Goal: Find specific page/section: Find specific page/section

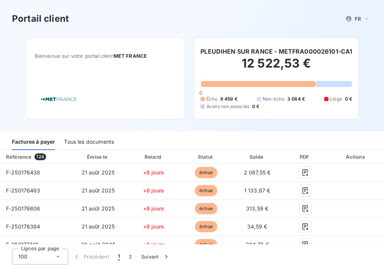
drag, startPoint x: 227, startPoint y: 19, endPoint x: 203, endPoint y: 9, distance: 25.9
click at [227, 19] on div "Portail client FR" at bounding box center [192, 18] width 360 height 13
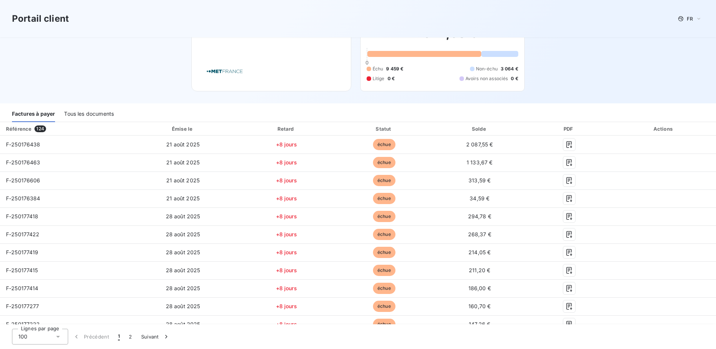
scroll to position [28, 0]
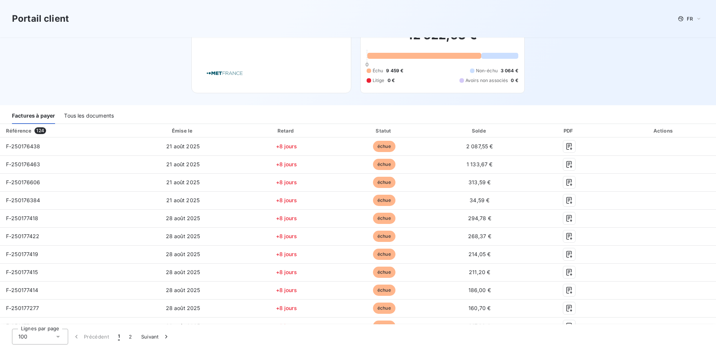
click at [103, 117] on div "Tous les documents" at bounding box center [89, 116] width 50 height 16
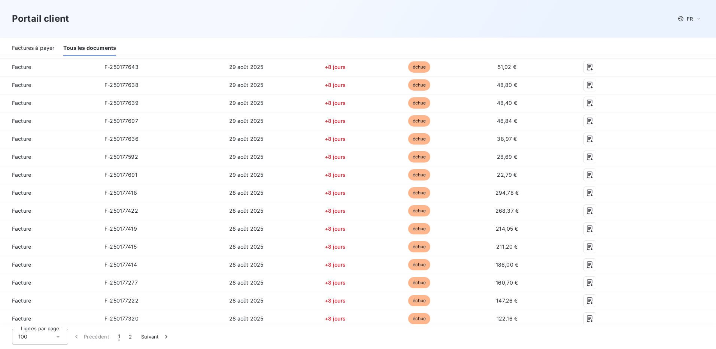
scroll to position [1639, 0]
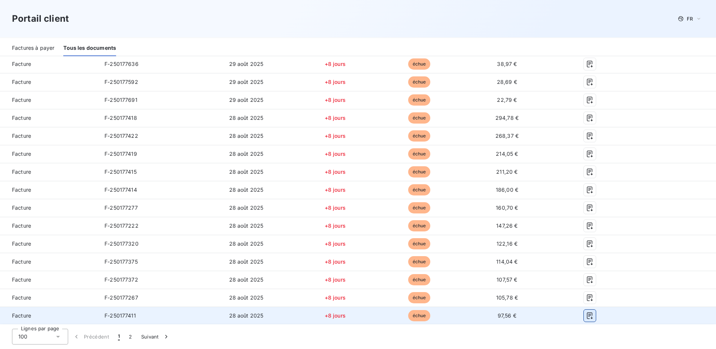
click at [384, 268] on icon "button" at bounding box center [589, 315] width 7 height 7
drag, startPoint x: 652, startPoint y: 0, endPoint x: 587, endPoint y: 317, distance: 323.6
click at [384, 268] on icon "button" at bounding box center [590, 315] width 6 height 7
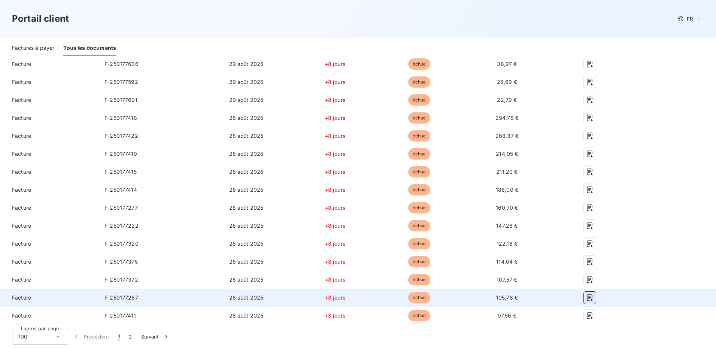
click at [384, 268] on icon "button" at bounding box center [590, 298] width 6 height 7
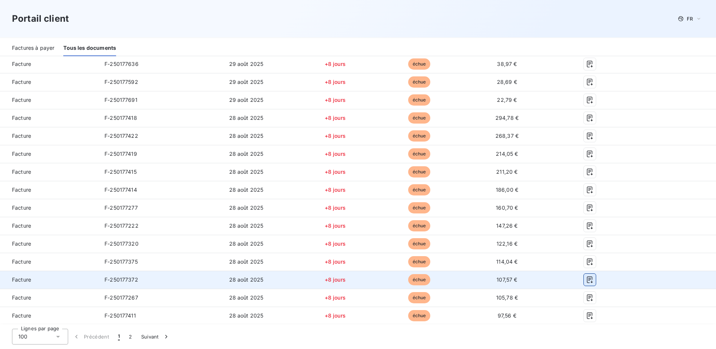
click at [384, 268] on icon "button" at bounding box center [589, 279] width 7 height 7
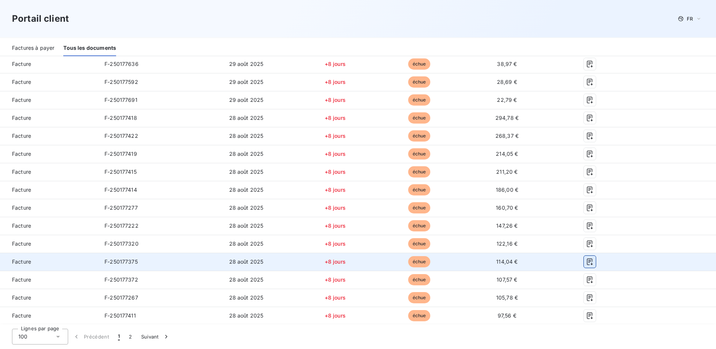
click at [384, 261] on icon "button" at bounding box center [589, 261] width 7 height 7
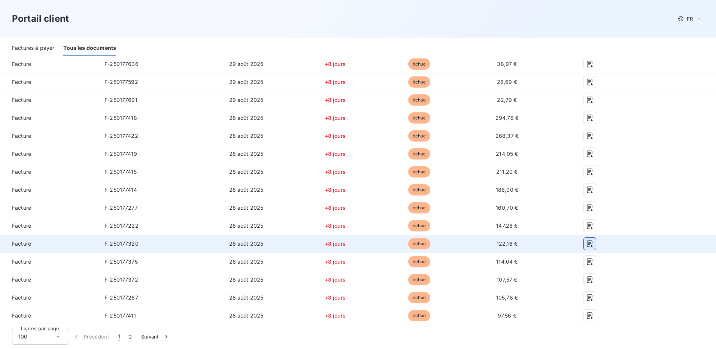
click at [384, 243] on icon "button" at bounding box center [589, 243] width 7 height 7
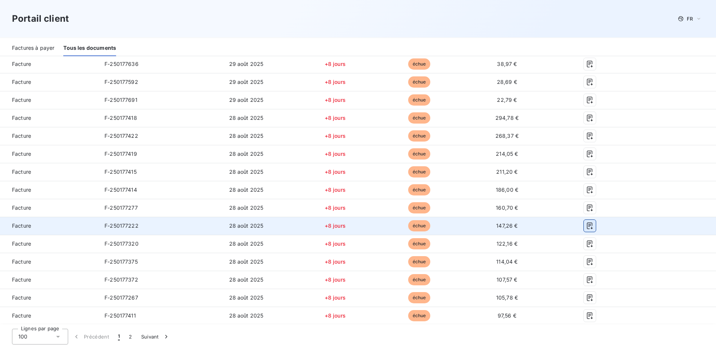
click at [384, 227] on icon "button" at bounding box center [589, 225] width 7 height 7
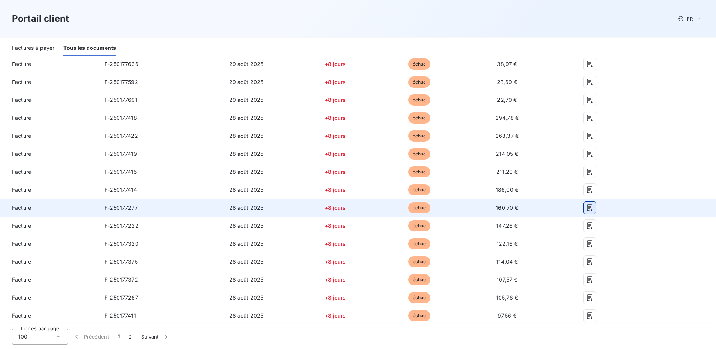
click at [384, 210] on icon "button" at bounding box center [589, 207] width 7 height 7
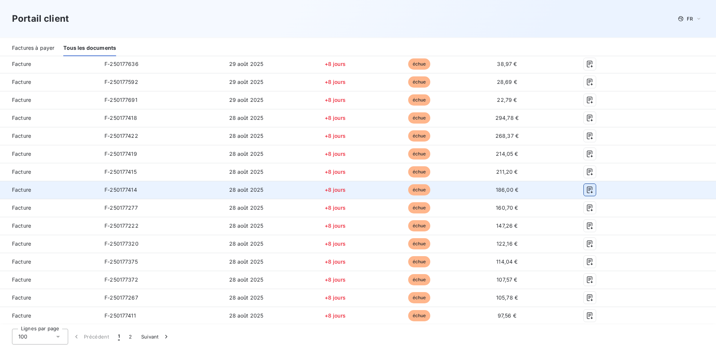
click at [384, 190] on icon "button" at bounding box center [590, 190] width 6 height 7
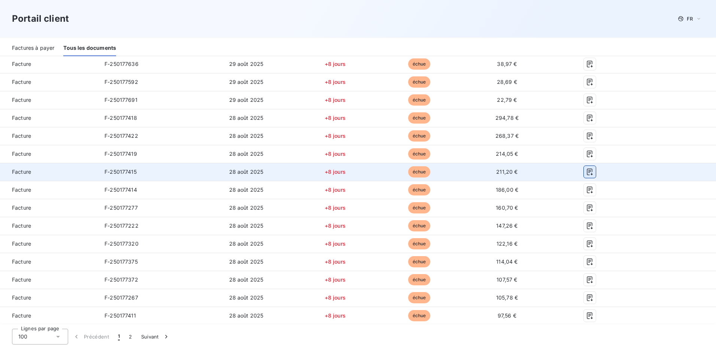
click at [384, 169] on icon "button" at bounding box center [589, 171] width 7 height 7
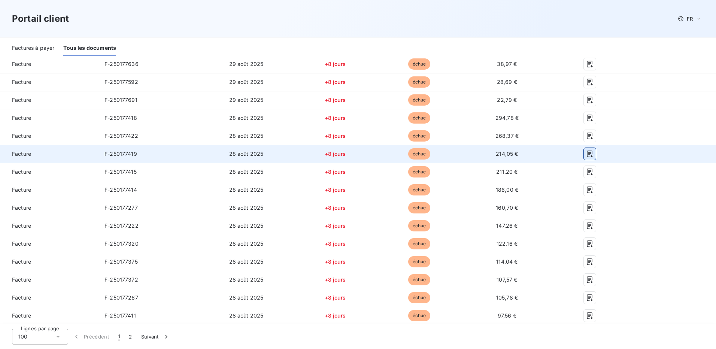
click at [384, 155] on icon "button" at bounding box center [589, 153] width 7 height 7
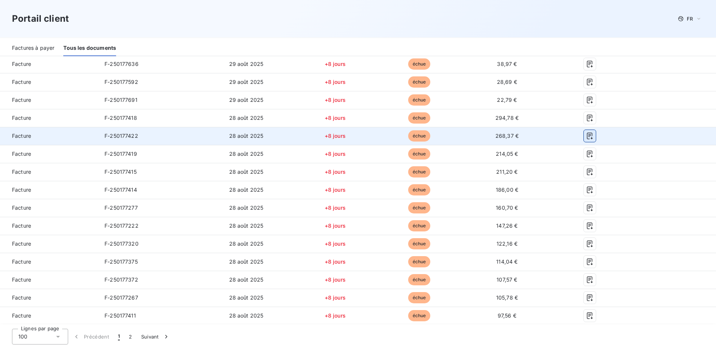
click at [384, 134] on icon "button" at bounding box center [589, 135] width 7 height 7
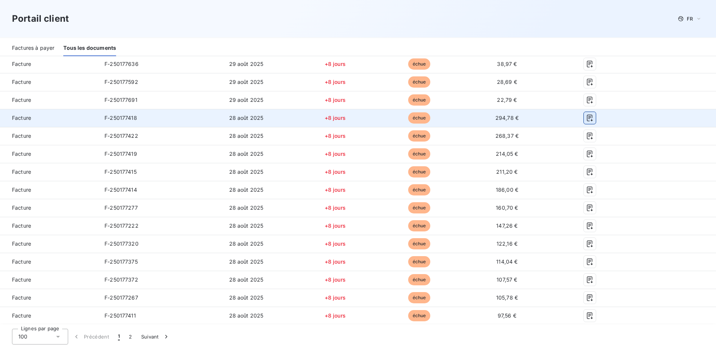
click at [384, 118] on icon "button" at bounding box center [589, 117] width 7 height 7
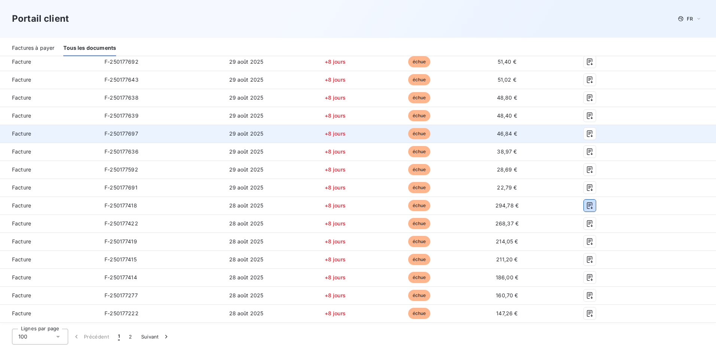
scroll to position [1527, 0]
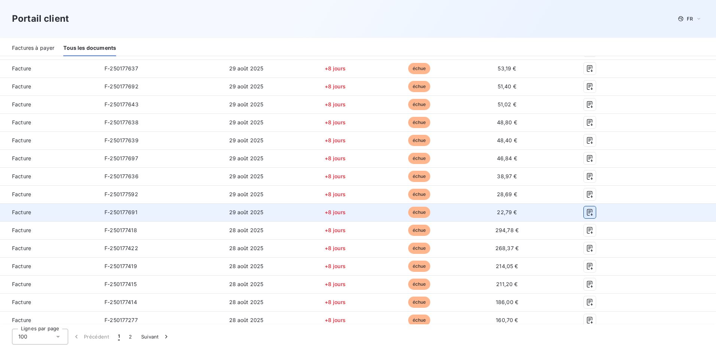
click at [384, 211] on icon "button" at bounding box center [590, 212] width 6 height 7
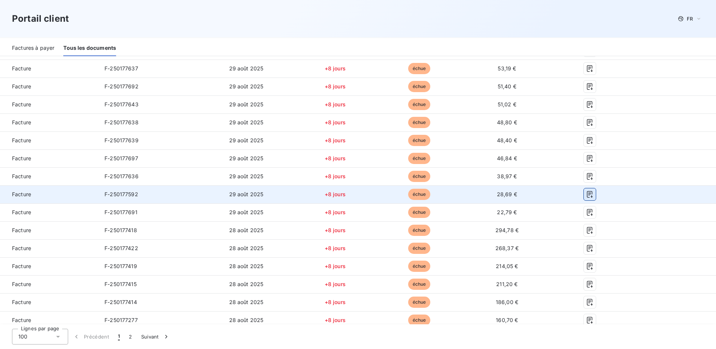
click at [384, 194] on icon "button" at bounding box center [589, 194] width 7 height 7
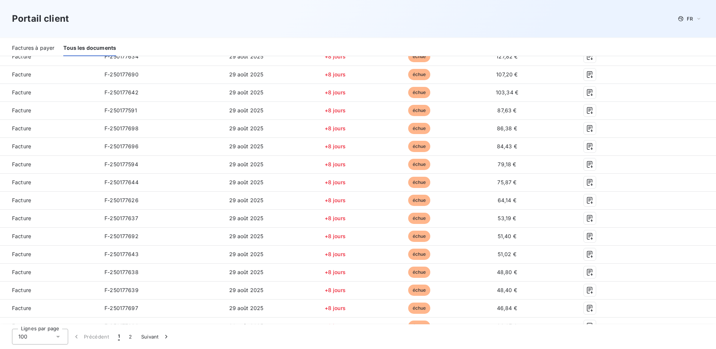
scroll to position [1564, 0]
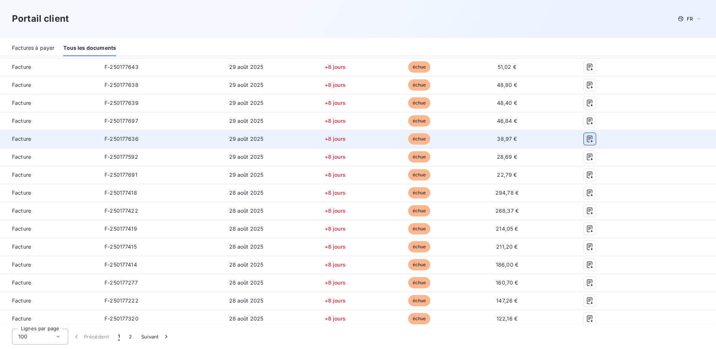
click at [384, 139] on icon "button" at bounding box center [589, 138] width 7 height 7
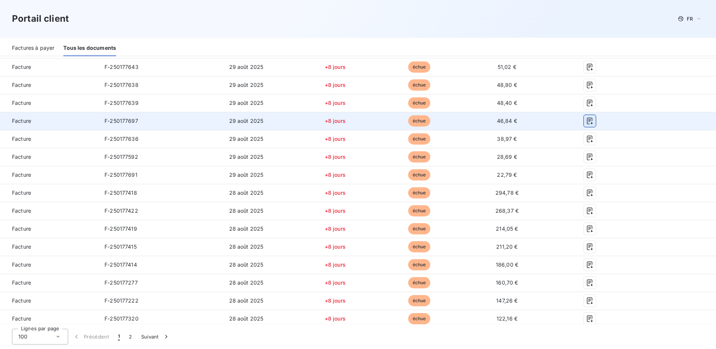
click at [384, 121] on icon "button" at bounding box center [589, 120] width 7 height 7
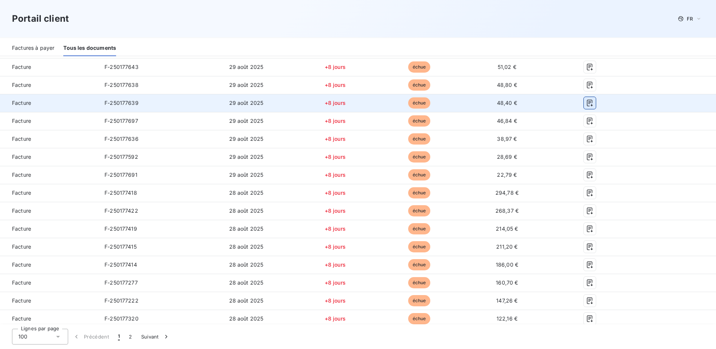
click at [384, 101] on icon "button" at bounding box center [589, 102] width 7 height 7
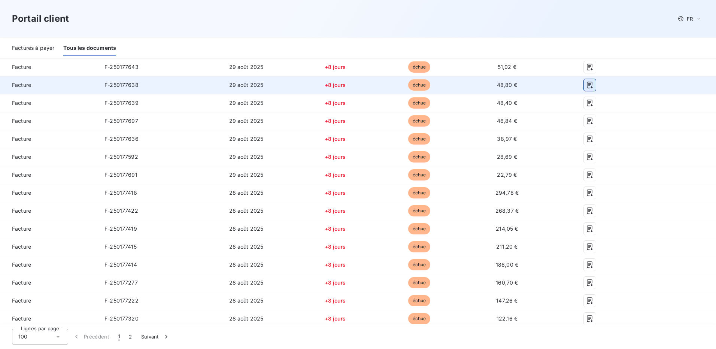
click at [384, 85] on icon "button" at bounding box center [590, 85] width 6 height 7
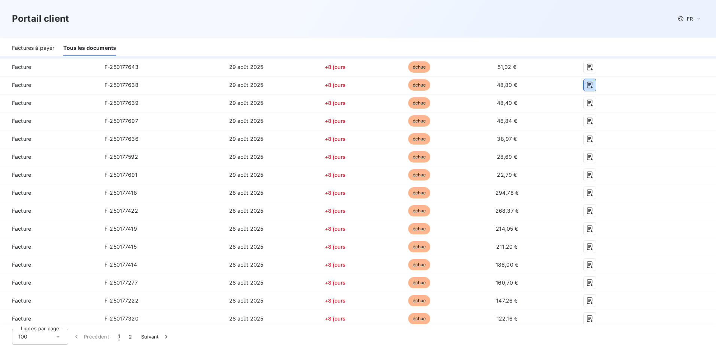
scroll to position [1452, 0]
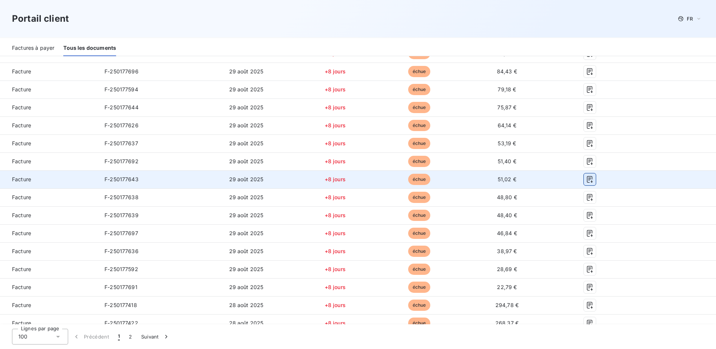
click at [384, 180] on icon "button" at bounding box center [589, 179] width 7 height 7
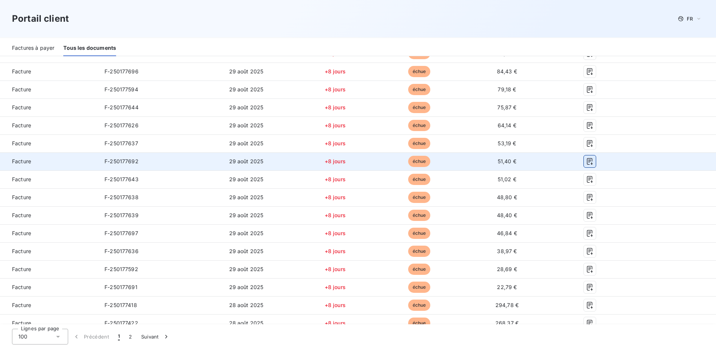
click at [384, 159] on icon "button" at bounding box center [589, 161] width 7 height 7
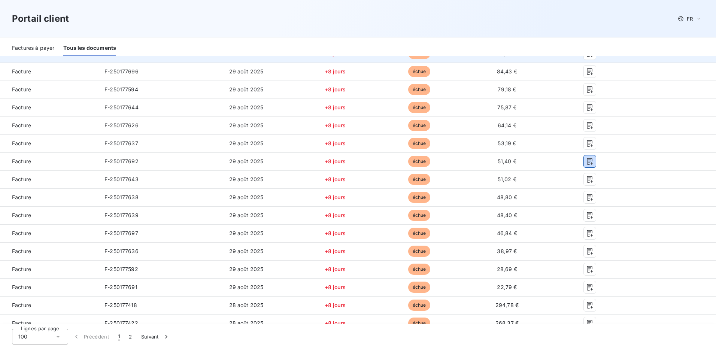
scroll to position [1377, 0]
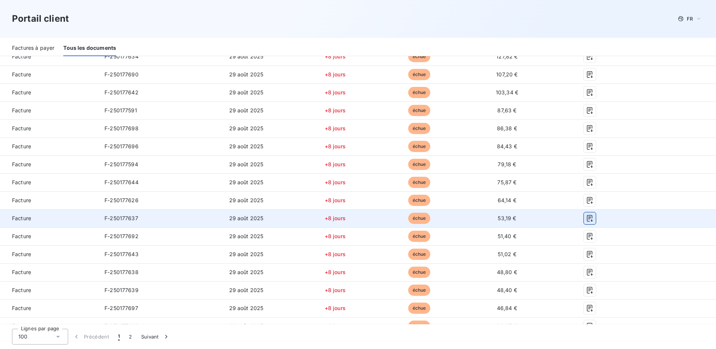
click at [384, 217] on icon "button" at bounding box center [589, 218] width 7 height 7
click at [384, 216] on td "53,19 €" at bounding box center [507, 218] width 93 height 18
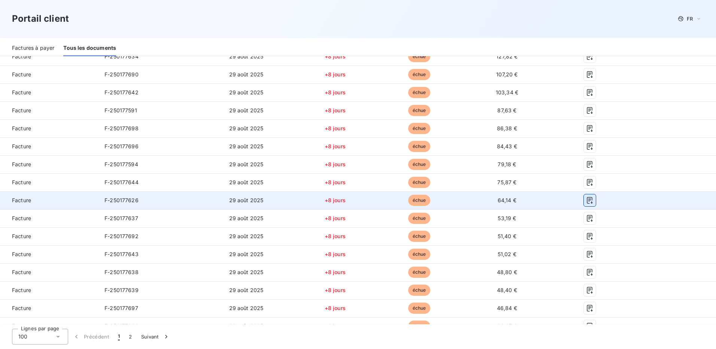
click at [384, 200] on icon "button" at bounding box center [590, 200] width 6 height 7
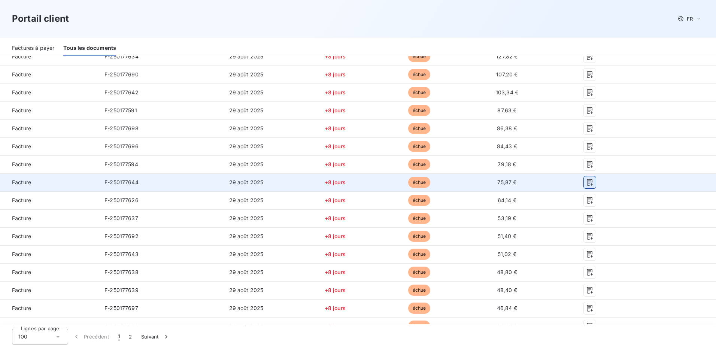
click at [384, 182] on icon "button" at bounding box center [589, 182] width 7 height 7
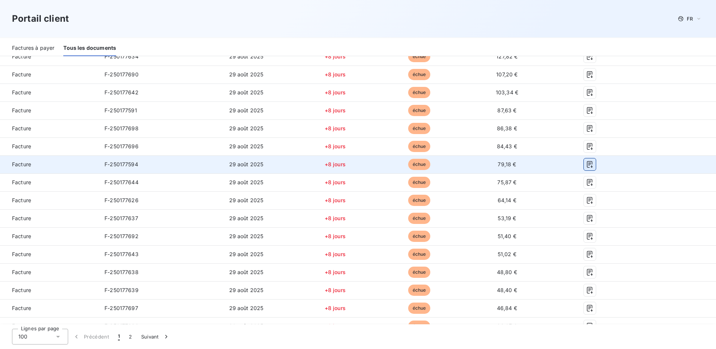
click at [384, 162] on icon "button" at bounding box center [589, 164] width 7 height 7
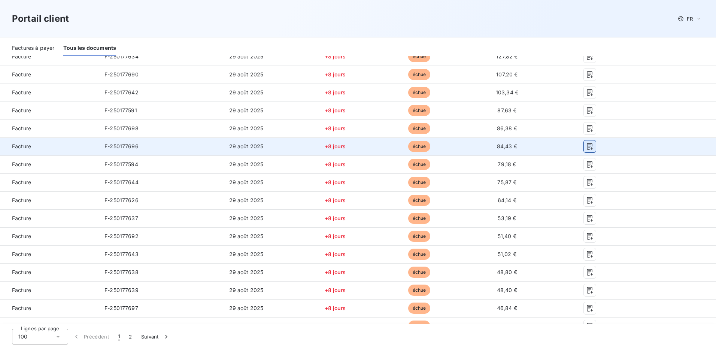
click at [384, 146] on icon "button" at bounding box center [590, 146] width 6 height 7
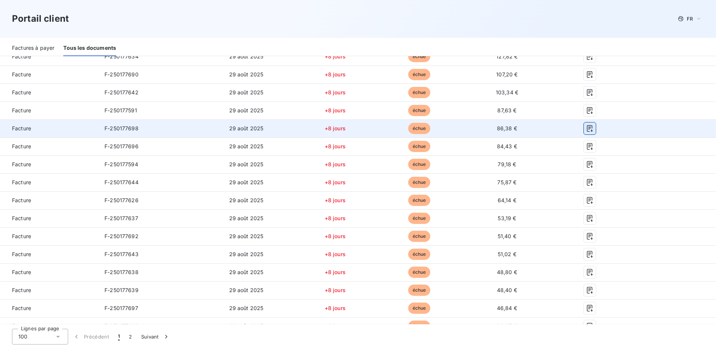
click at [384, 127] on icon "button" at bounding box center [589, 128] width 7 height 7
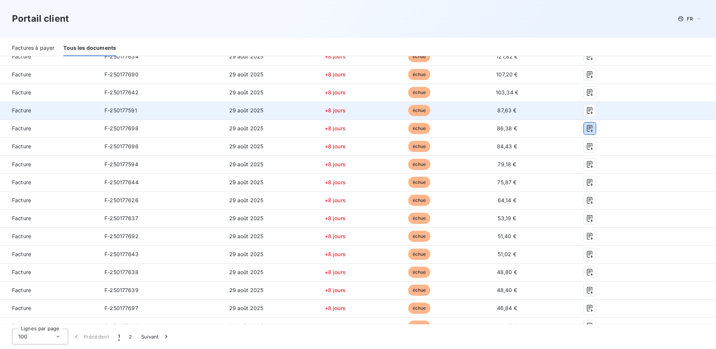
scroll to position [1302, 0]
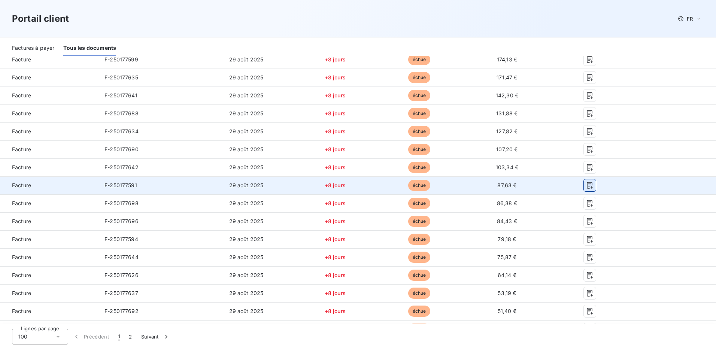
click at [384, 186] on icon "button" at bounding box center [589, 185] width 7 height 7
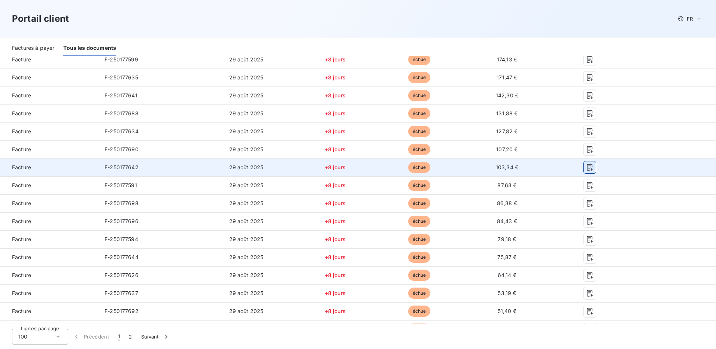
click at [384, 167] on icon "button" at bounding box center [590, 167] width 6 height 7
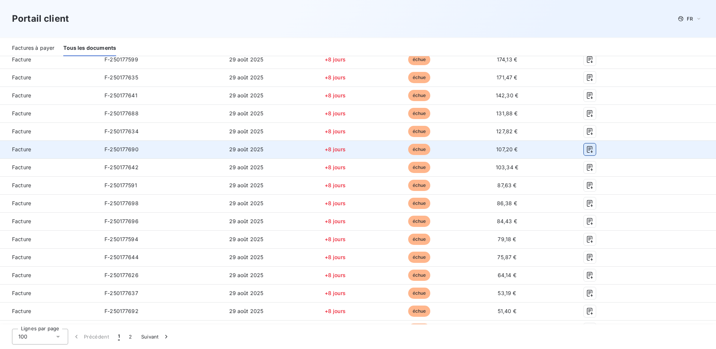
click at [384, 150] on icon "button" at bounding box center [589, 149] width 7 height 7
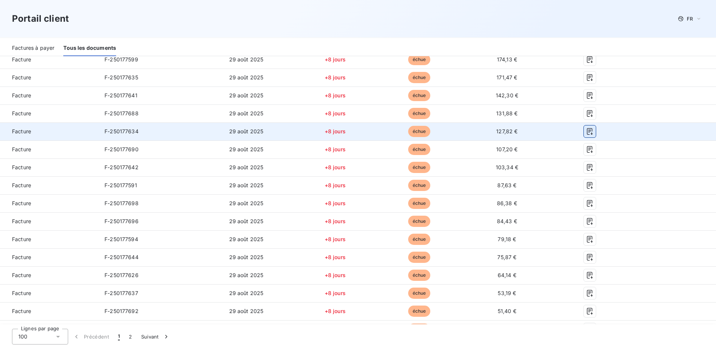
click at [384, 133] on icon "button" at bounding box center [589, 131] width 7 height 7
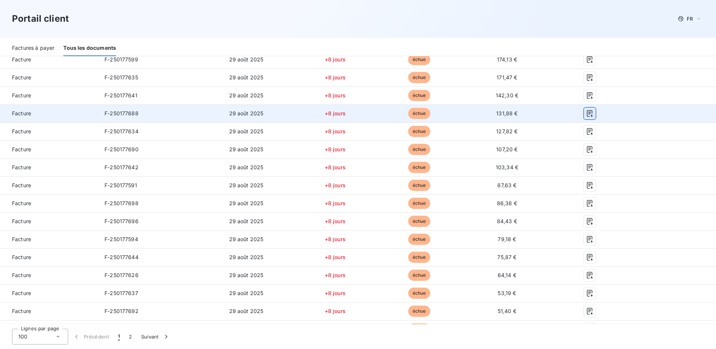
click at [384, 114] on icon "button" at bounding box center [589, 113] width 7 height 7
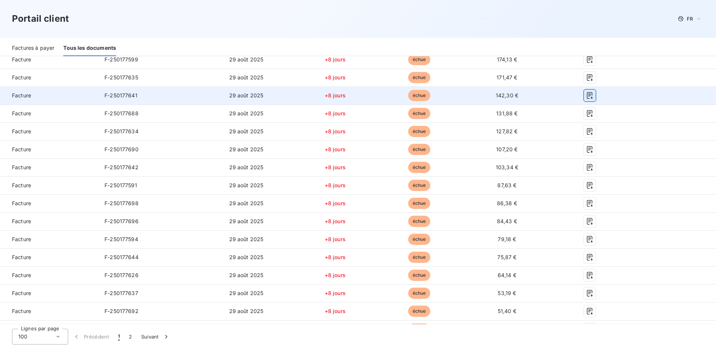
click at [384, 94] on icon "button" at bounding box center [589, 95] width 7 height 7
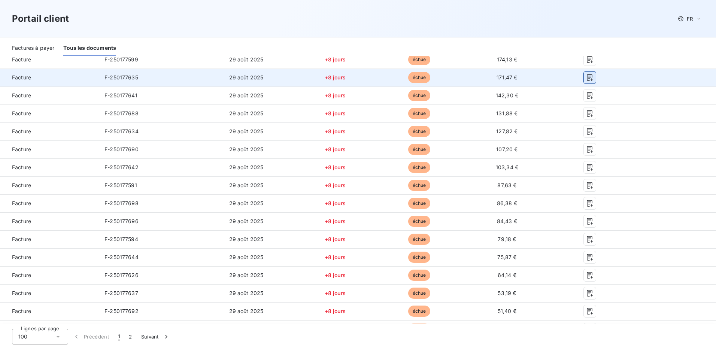
click at [384, 77] on icon "button" at bounding box center [589, 77] width 7 height 7
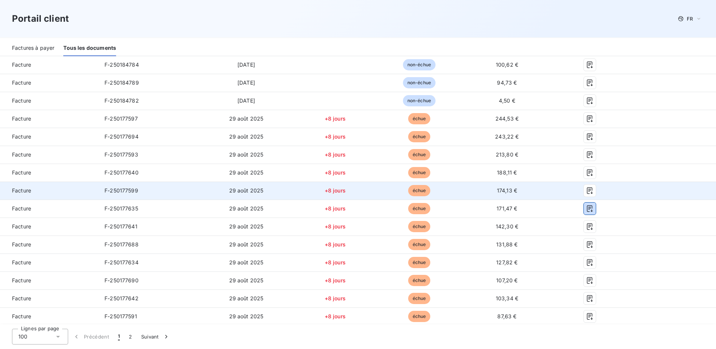
scroll to position [1152, 0]
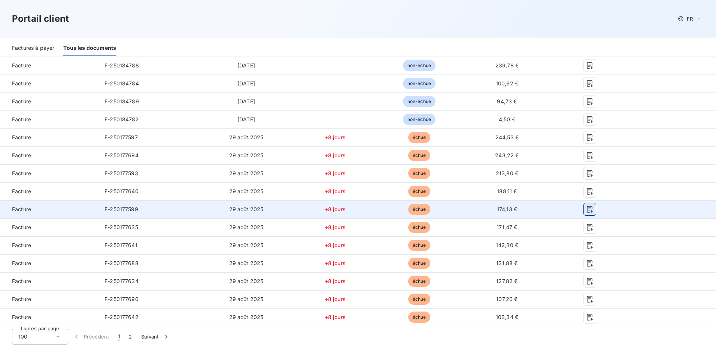
click at [384, 209] on icon "button" at bounding box center [589, 209] width 7 height 7
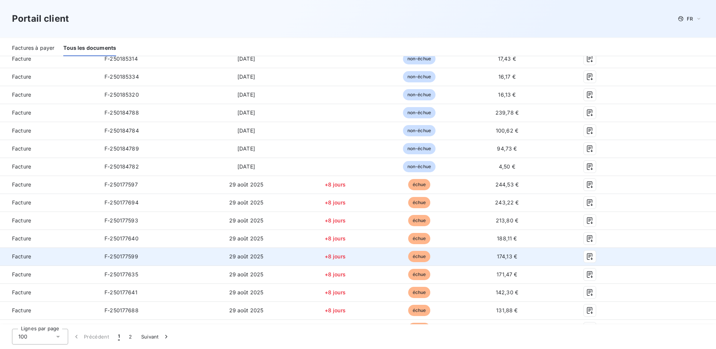
scroll to position [1115, 0]
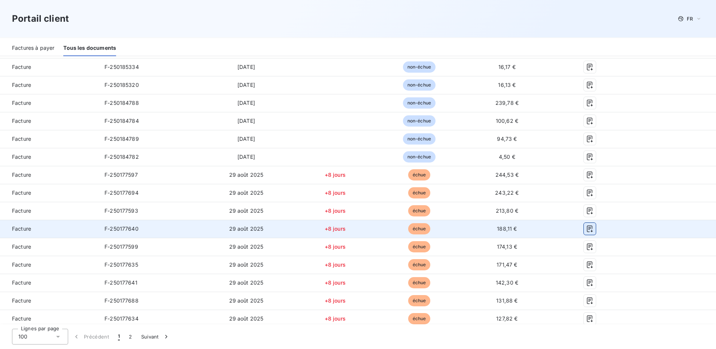
click at [384, 227] on icon "button" at bounding box center [589, 228] width 7 height 7
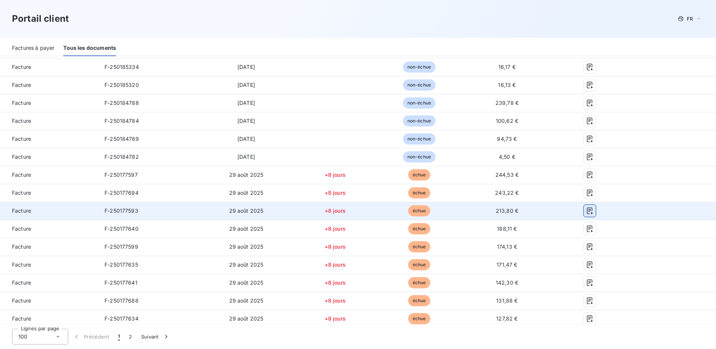
click at [384, 208] on icon "button" at bounding box center [589, 210] width 7 height 7
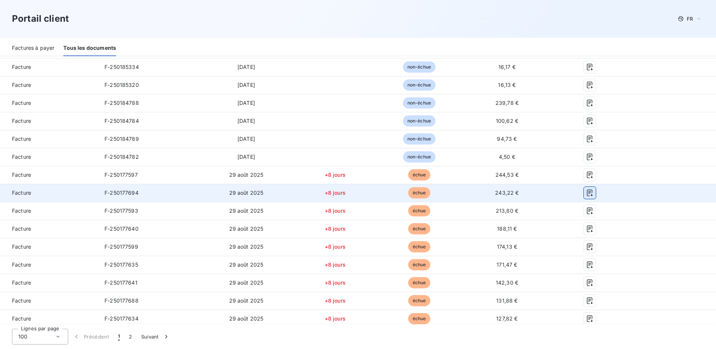
click at [384, 191] on icon "button" at bounding box center [590, 193] width 6 height 7
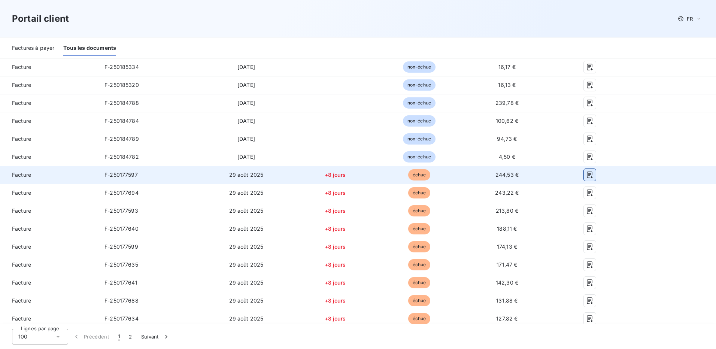
click at [384, 172] on icon "button" at bounding box center [589, 174] width 7 height 7
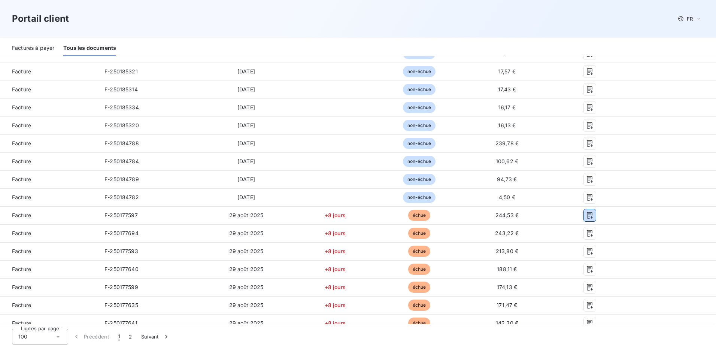
scroll to position [1077, 0]
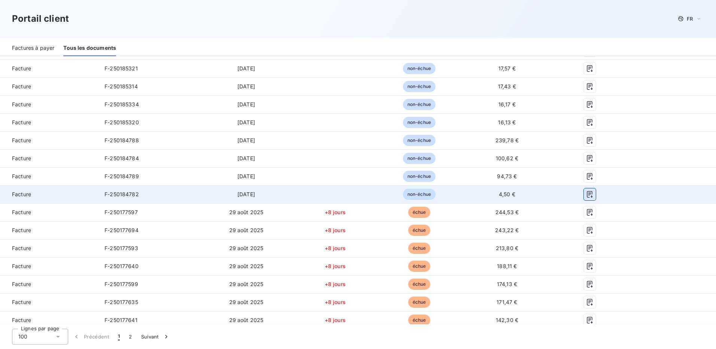
click at [384, 193] on icon "button" at bounding box center [589, 194] width 7 height 7
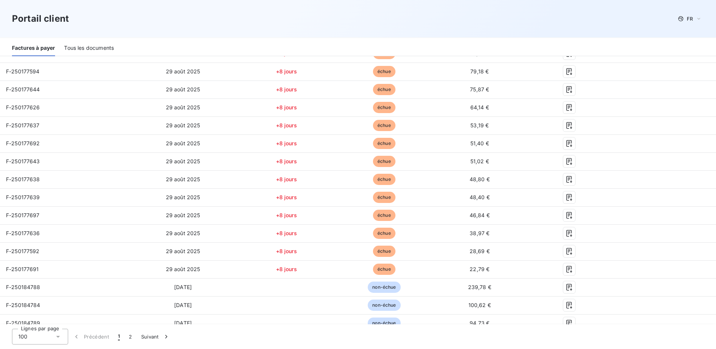
scroll to position [1077, 0]
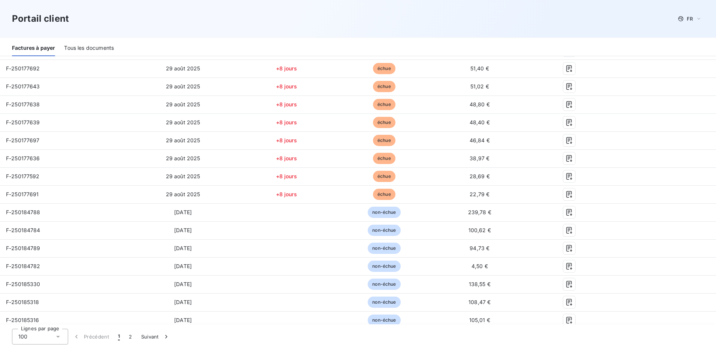
click at [78, 48] on div "Tous les documents" at bounding box center [89, 48] width 50 height 16
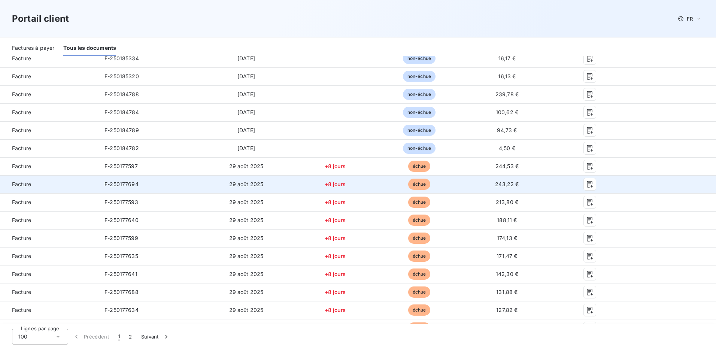
scroll to position [1124, 0]
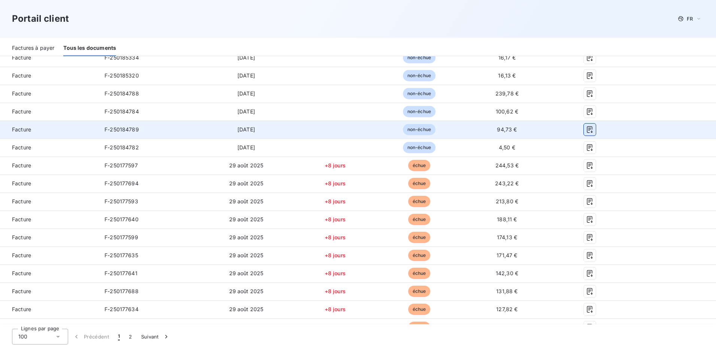
click at [586, 130] on icon "button" at bounding box center [589, 129] width 7 height 7
click at [586, 131] on icon "button" at bounding box center [589, 129] width 7 height 7
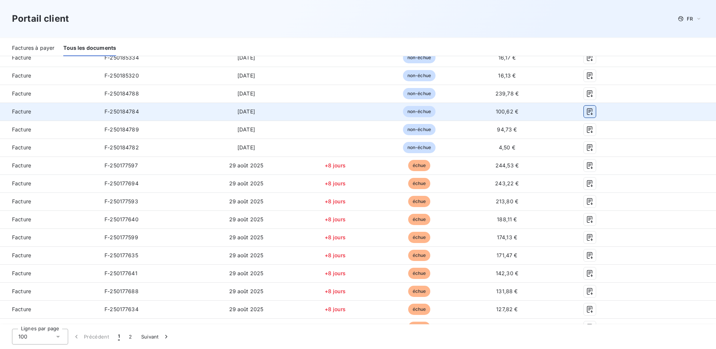
click at [586, 111] on icon "button" at bounding box center [589, 111] width 7 height 7
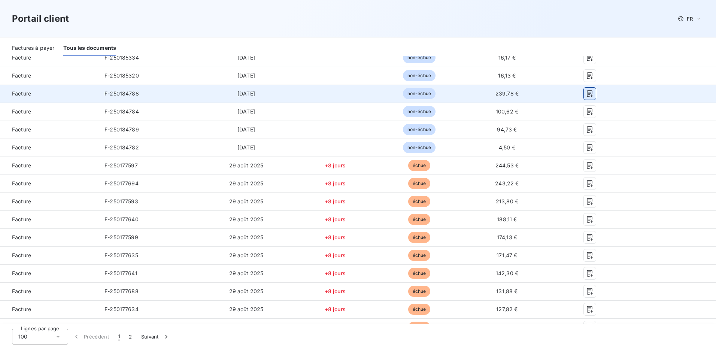
click at [586, 91] on icon "button" at bounding box center [589, 93] width 7 height 7
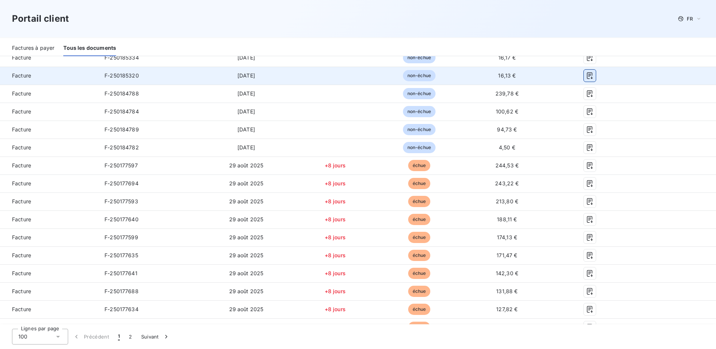
click at [586, 75] on icon "button" at bounding box center [589, 75] width 7 height 7
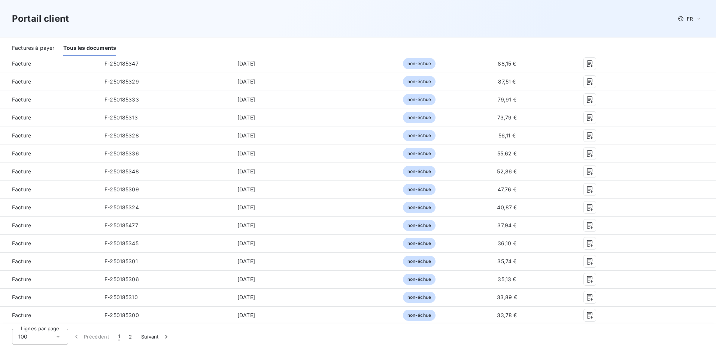
scroll to position [450, 0]
